Goal: Navigation & Orientation: Find specific page/section

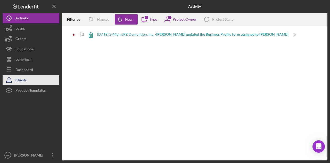
click at [31, 76] on button "Clients" at bounding box center [31, 80] width 57 height 10
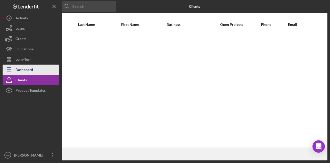
click at [31, 72] on div "Dashboard" at bounding box center [24, 70] width 18 height 12
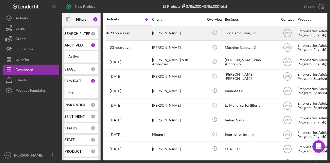
click at [242, 31] on div "JRZ Demolition, Inc." at bounding box center [251, 33] width 52 height 14
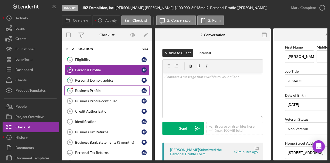
click at [94, 89] on div "Business Profile" at bounding box center [108, 90] width 67 height 4
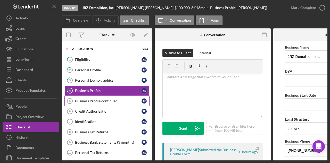
click at [91, 97] on link "Business Profile continued 5 Business Profile continued J R" at bounding box center [106, 101] width 85 height 10
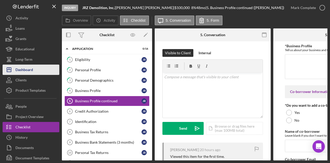
click at [43, 71] on button "Icon/Dashboard Dashboard" at bounding box center [31, 69] width 57 height 10
